Goal: Obtain resource: Obtain resource

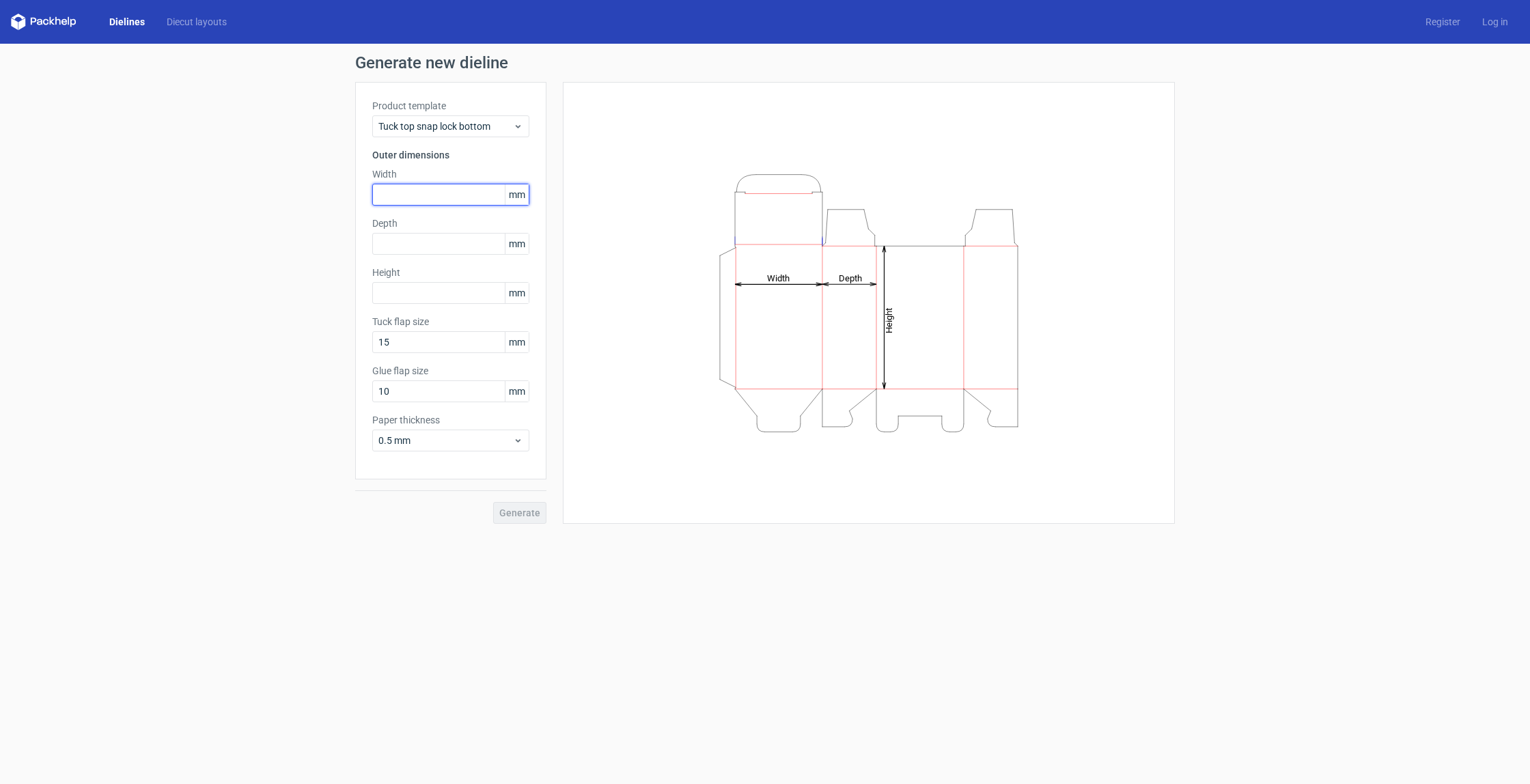
click at [462, 188] on input "text" at bounding box center [451, 194] width 157 height 22
click at [431, 289] on input "text" at bounding box center [451, 293] width 157 height 22
type input "130"
click at [427, 189] on input "text" at bounding box center [451, 194] width 157 height 22
type input "90"
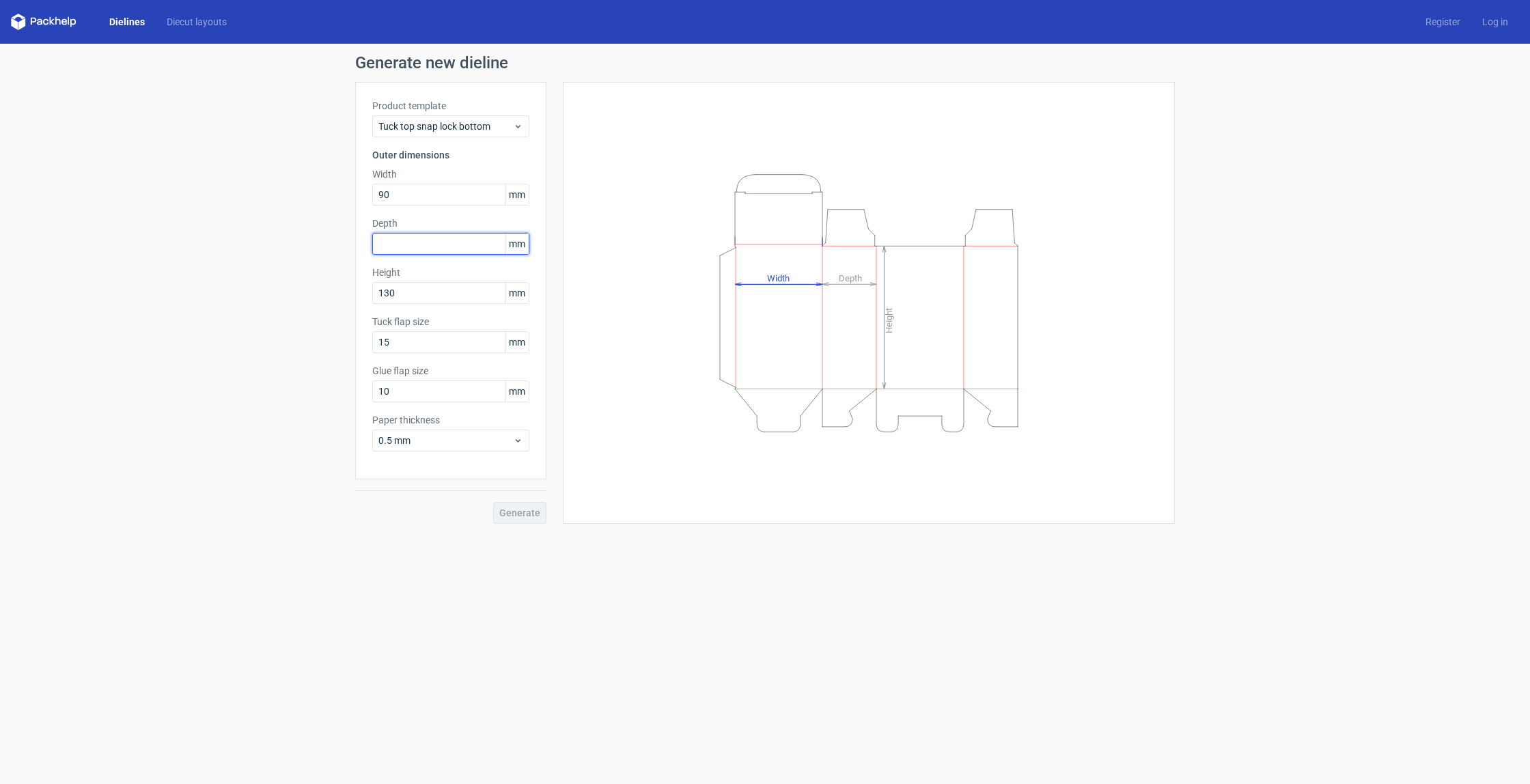
click at [470, 245] on input "text" at bounding box center [451, 244] width 157 height 22
type input "60"
drag, startPoint x: 421, startPoint y: 393, endPoint x: 352, endPoint y: 393, distance: 69.0
click at [352, 393] on div "Generate new dieline Product template Tuck top snap lock bottom Outer dimension…" at bounding box center [765, 289] width 1530 height 491
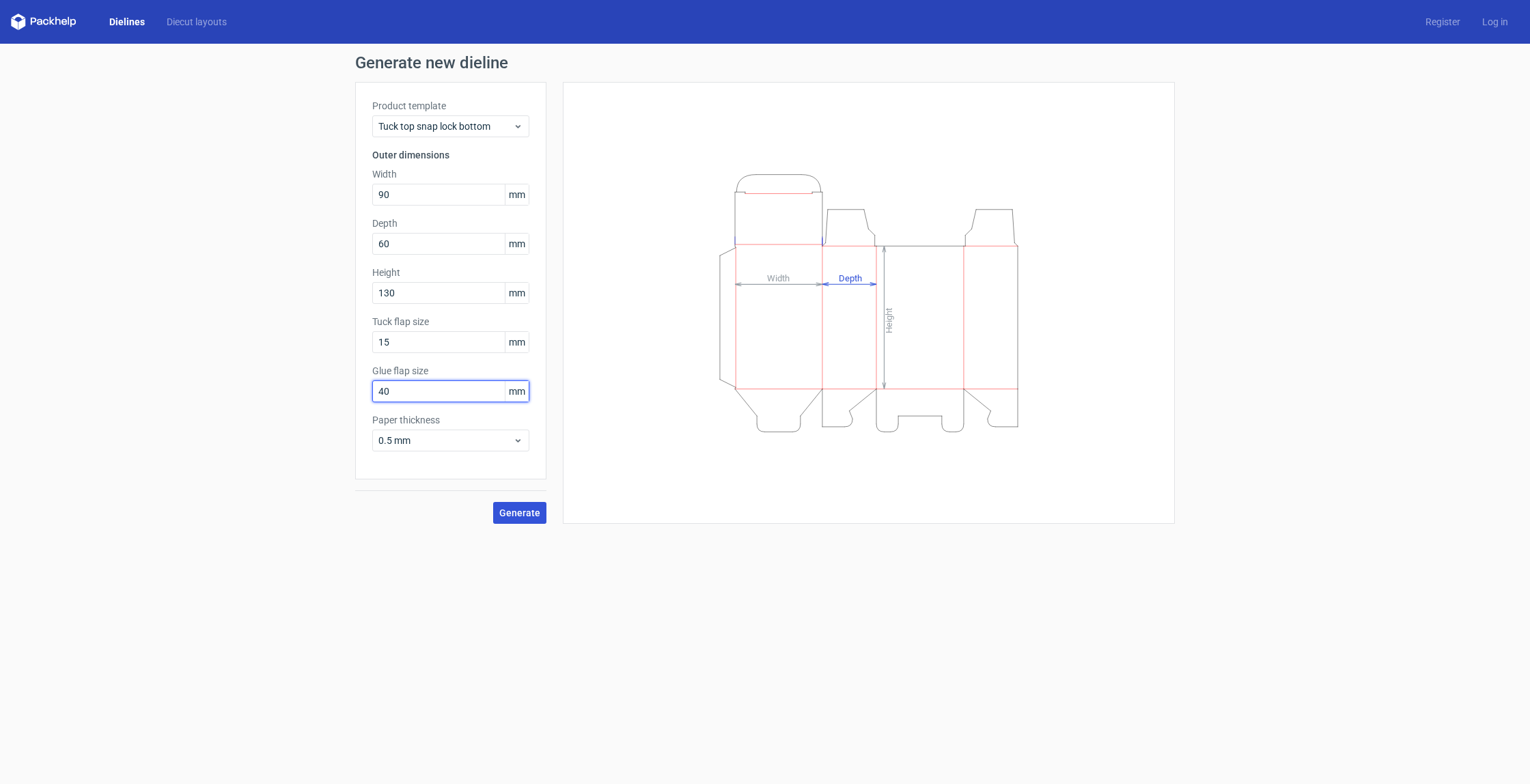
type input "40"
click at [516, 514] on span "Generate" at bounding box center [519, 512] width 41 height 10
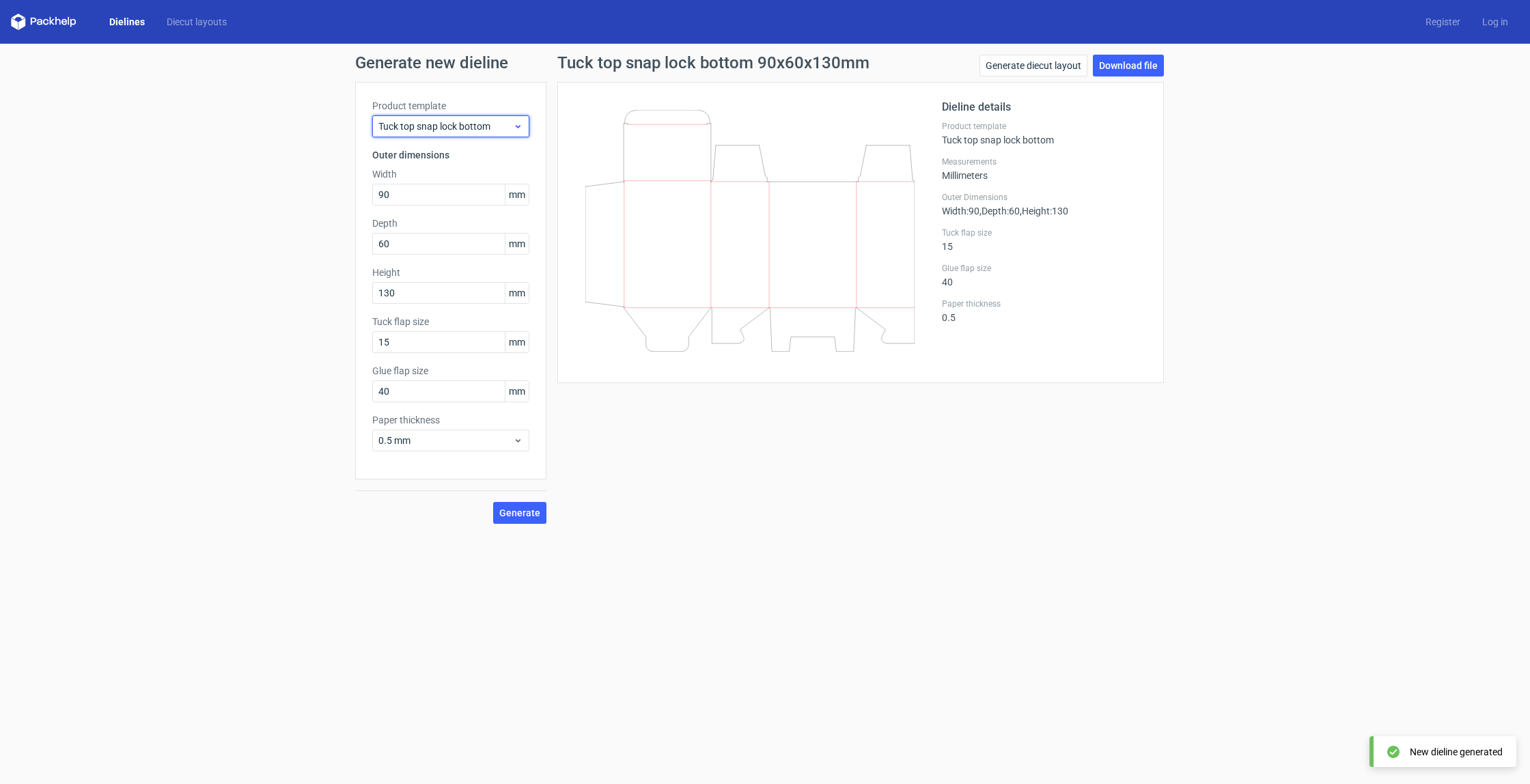
click at [455, 131] on span "Tuck top snap lock bottom" at bounding box center [445, 127] width 134 height 14
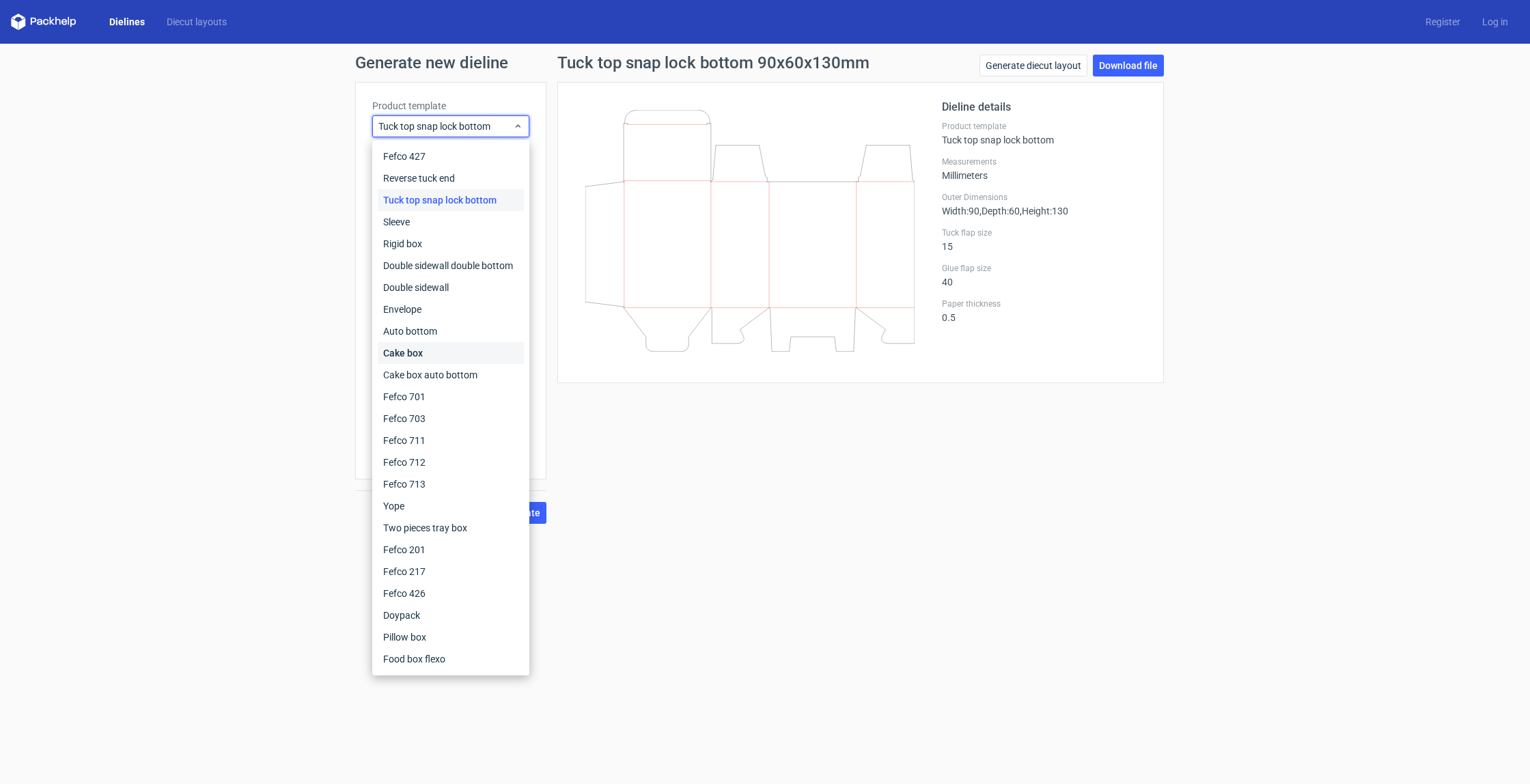
click at [413, 355] on div "Cake box" at bounding box center [451, 353] width 146 height 22
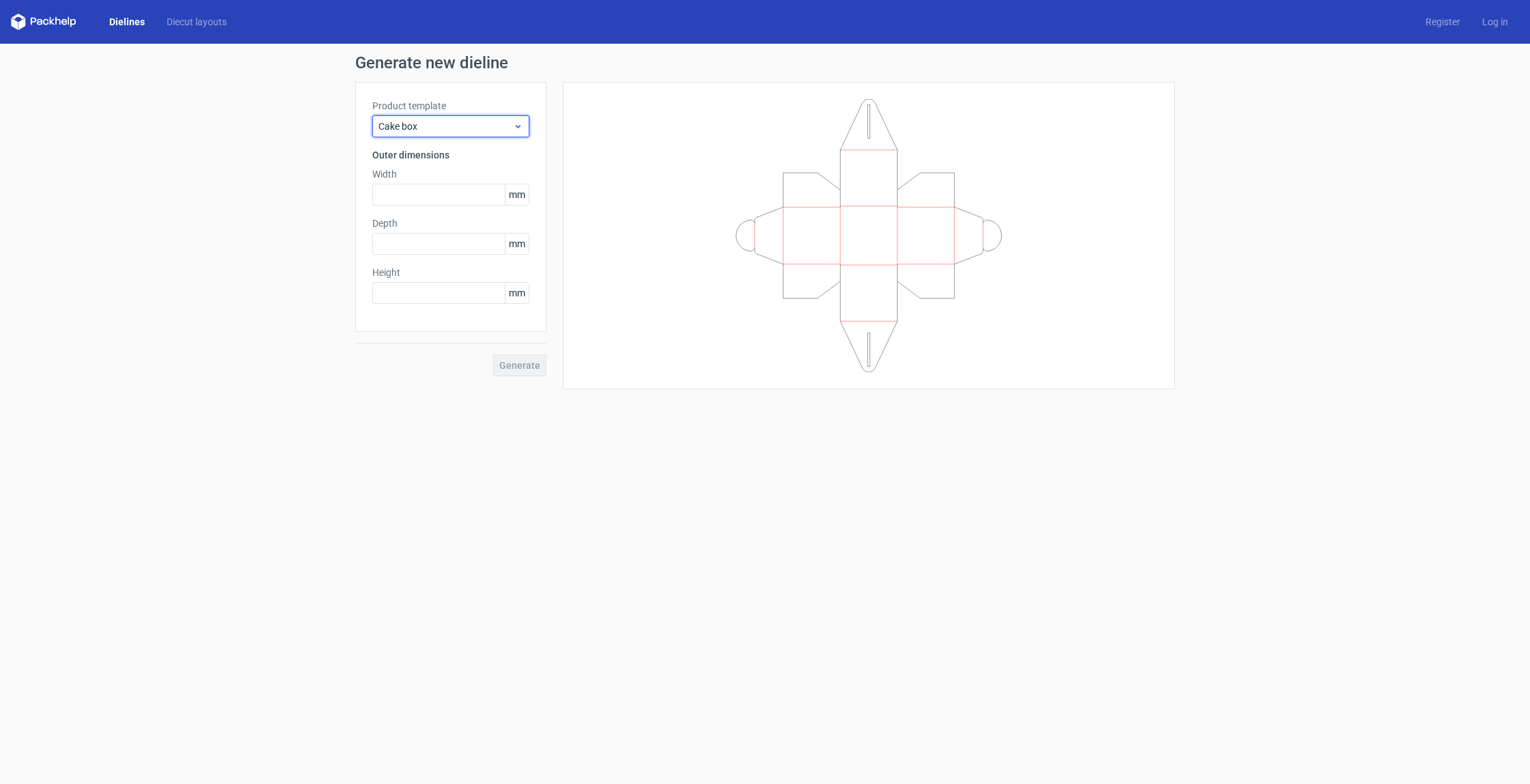
click at [496, 127] on span "Cake box" at bounding box center [445, 127] width 134 height 14
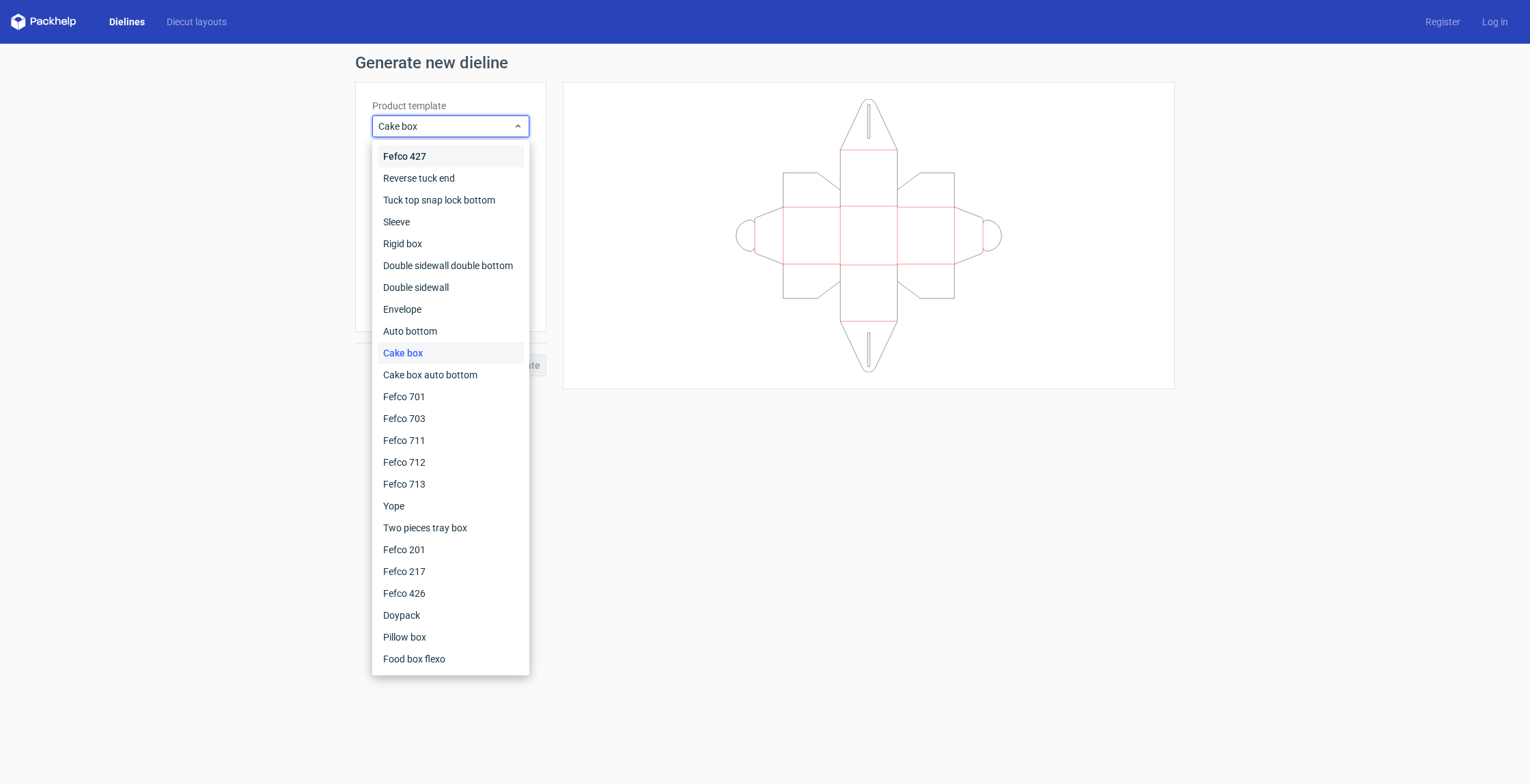
click at [440, 150] on div "Fefco 427" at bounding box center [451, 156] width 146 height 22
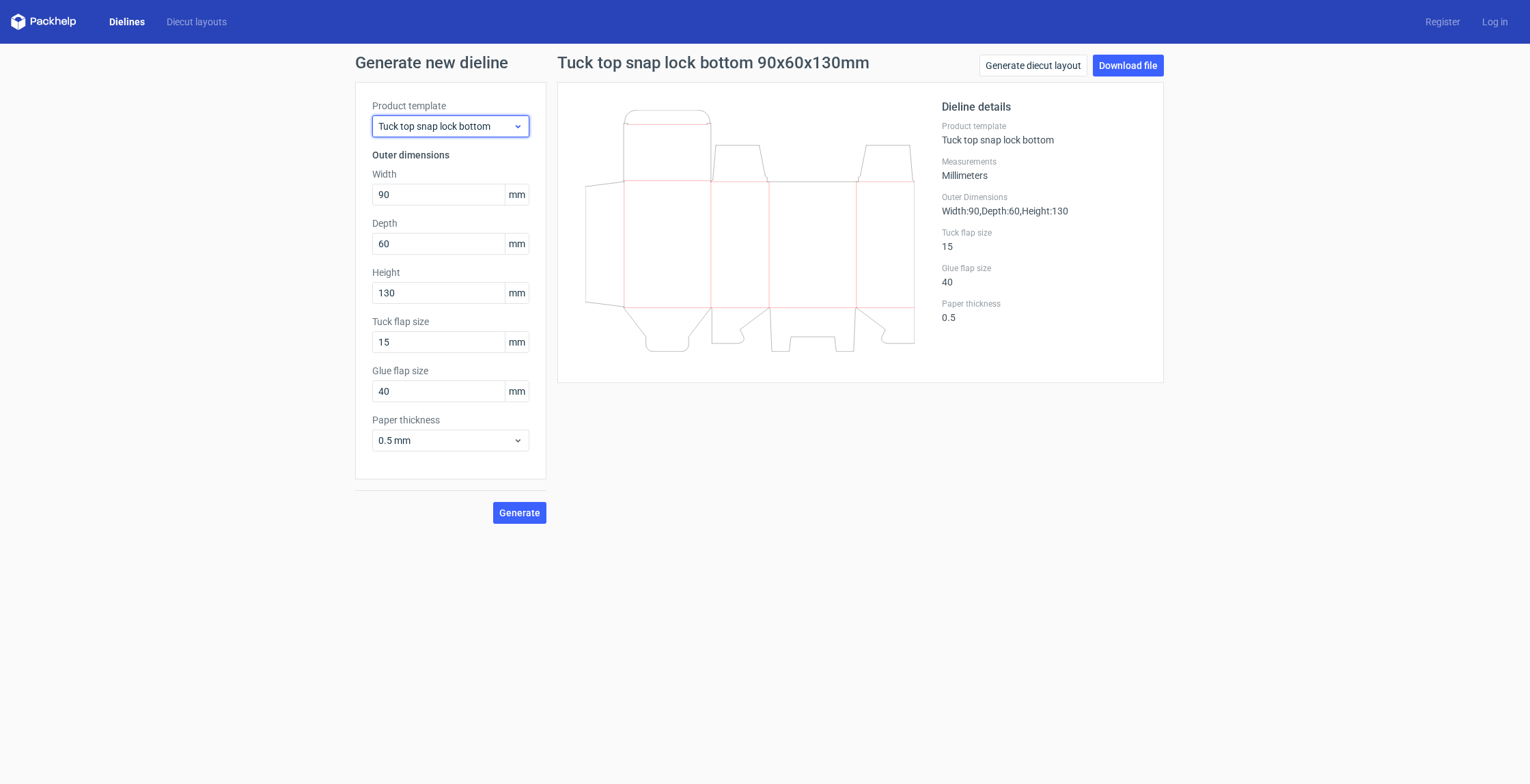
click at [519, 120] on div "Tuck top snap lock bottom" at bounding box center [451, 126] width 157 height 22
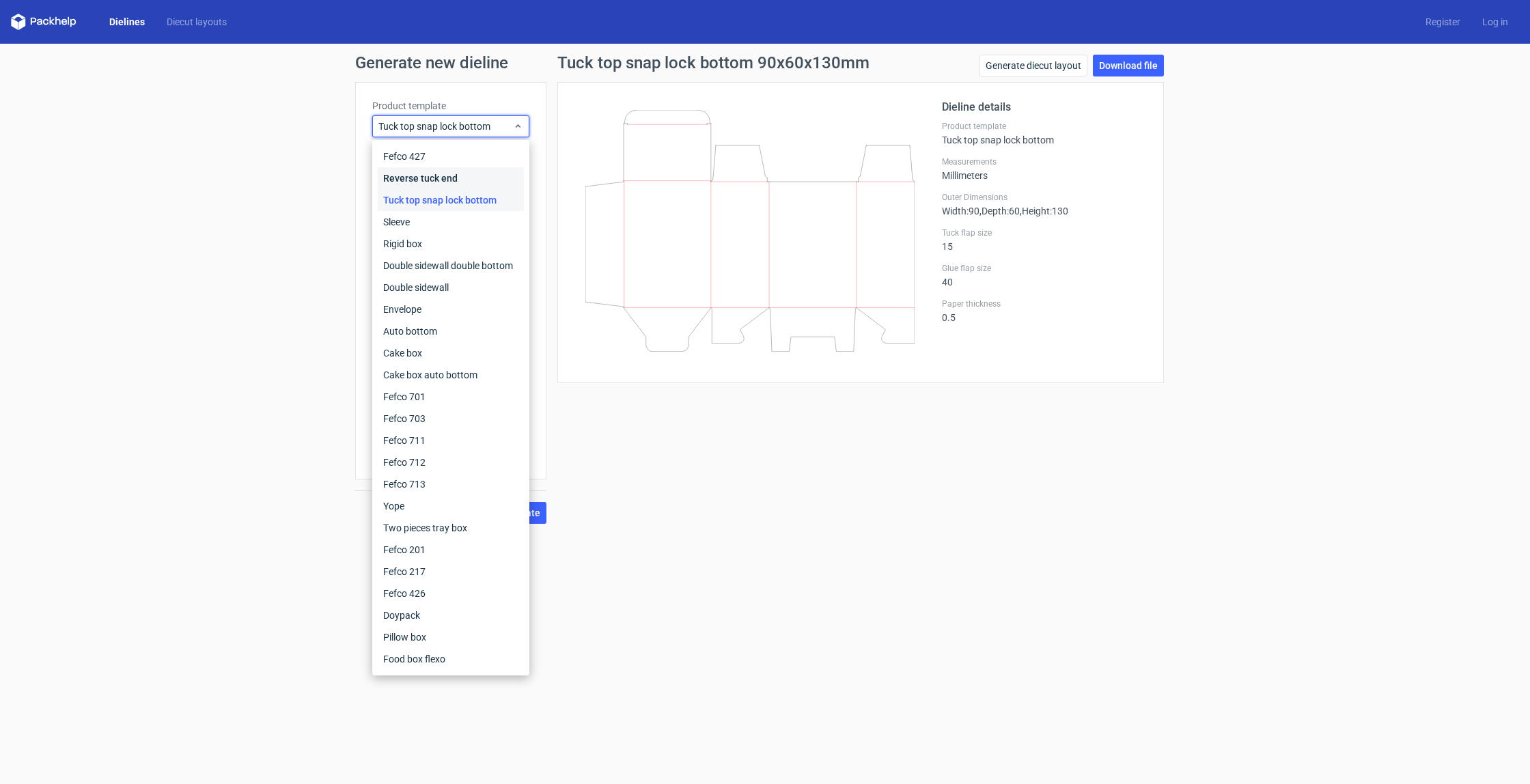
click at [448, 185] on div "Reverse tuck end" at bounding box center [451, 178] width 146 height 22
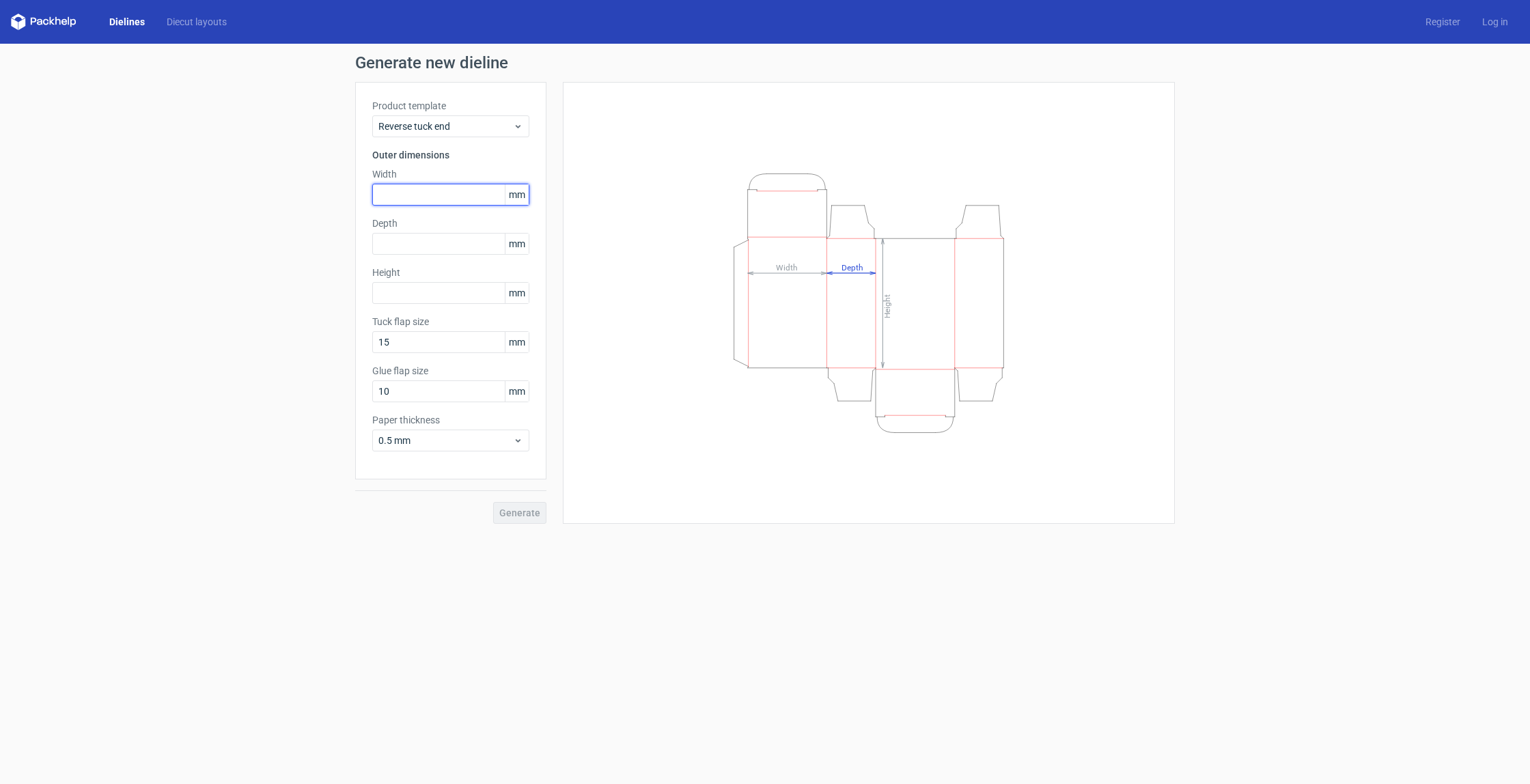
click at [426, 189] on input "text" at bounding box center [451, 194] width 157 height 22
click at [426, 296] on input "text" at bounding box center [451, 293] width 157 height 22
type input "130"
click at [405, 241] on input "text" at bounding box center [451, 244] width 157 height 22
click at [420, 194] on input "text" at bounding box center [451, 194] width 157 height 22
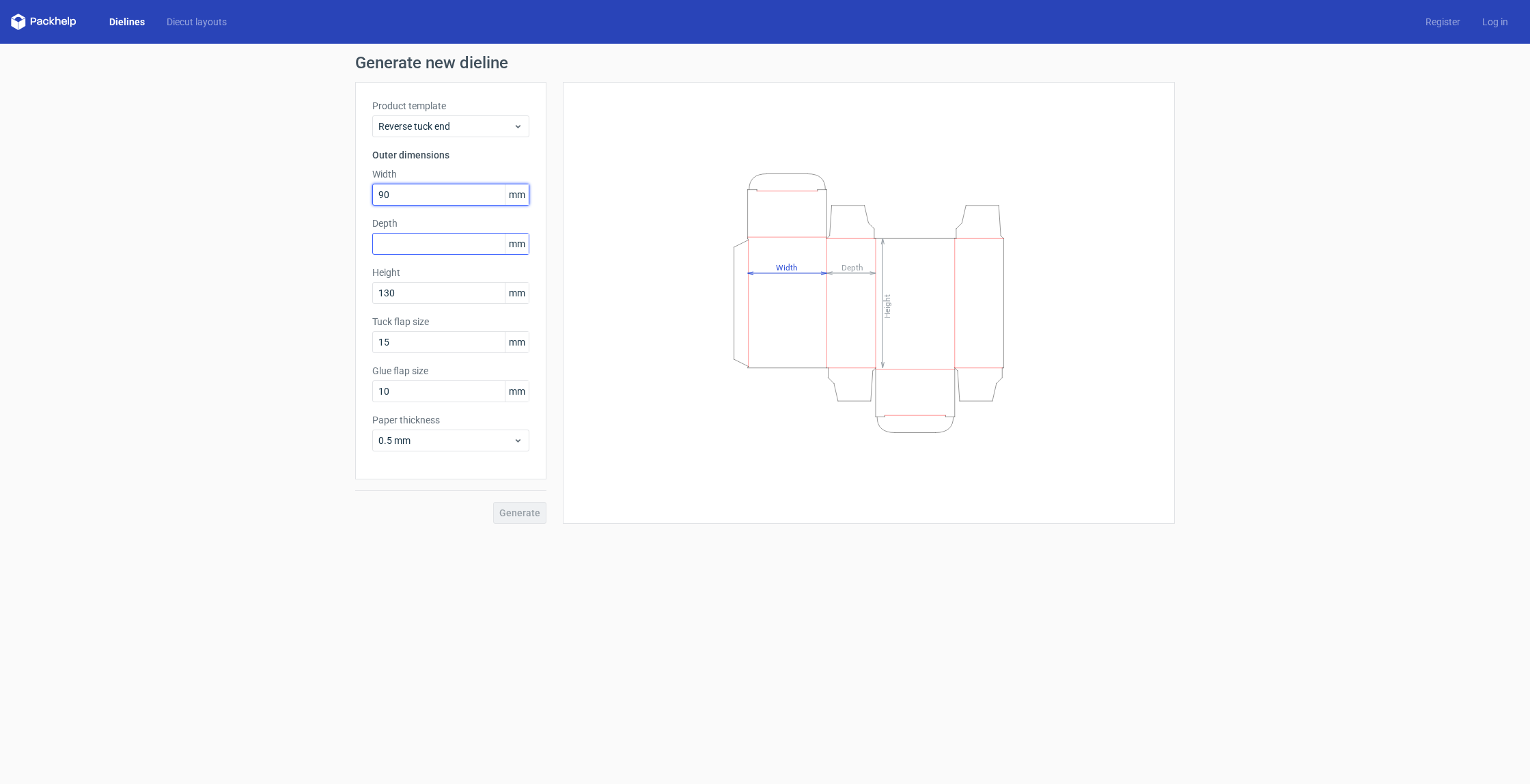
type input "90"
click at [402, 247] on input "text" at bounding box center [451, 244] width 157 height 22
type input "60"
click at [526, 518] on button "Generate" at bounding box center [519, 512] width 53 height 22
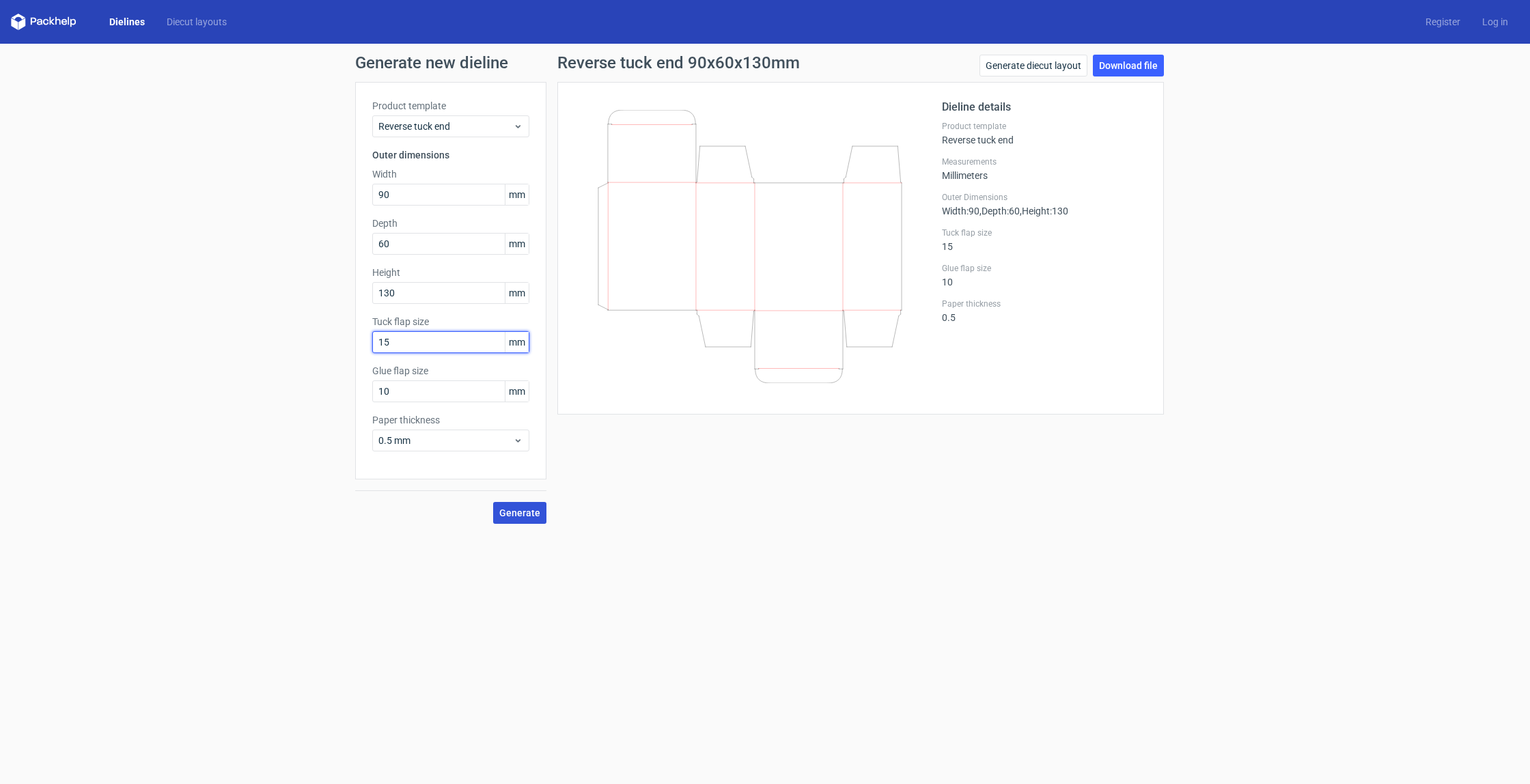
drag, startPoint x: 443, startPoint y: 338, endPoint x: 320, endPoint y: 338, distance: 123.0
click at [320, 338] on div "Generate new dieline Product template Reverse tuck end Outer dimensions Width 9…" at bounding box center [765, 289] width 1530 height 491
type input "60"
click at [515, 509] on span "Generate" at bounding box center [519, 512] width 41 height 10
click at [526, 511] on span "Generate" at bounding box center [519, 512] width 41 height 10
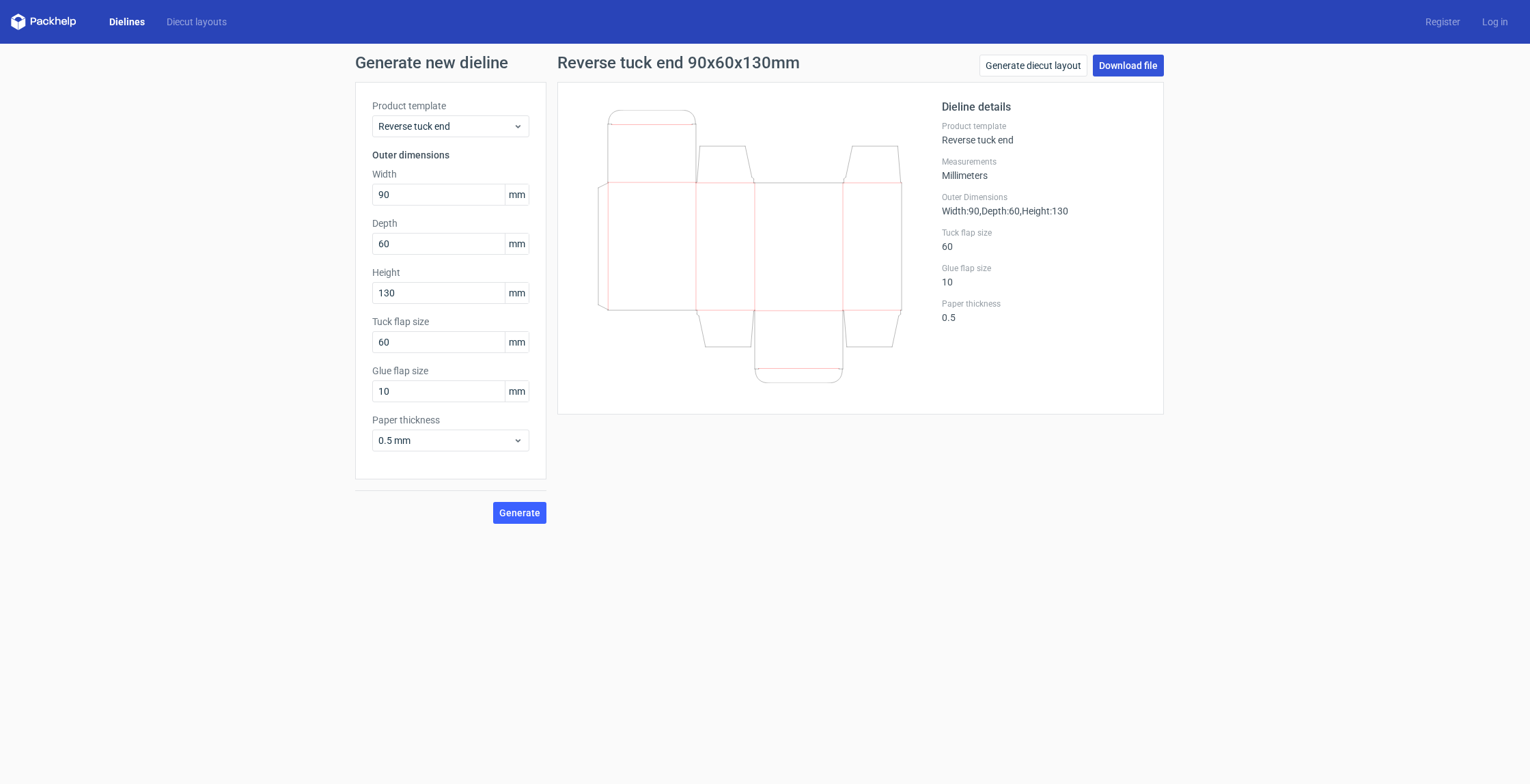
click at [1129, 69] on link "Download file" at bounding box center [1128, 65] width 71 height 22
